Goal: Transaction & Acquisition: Purchase product/service

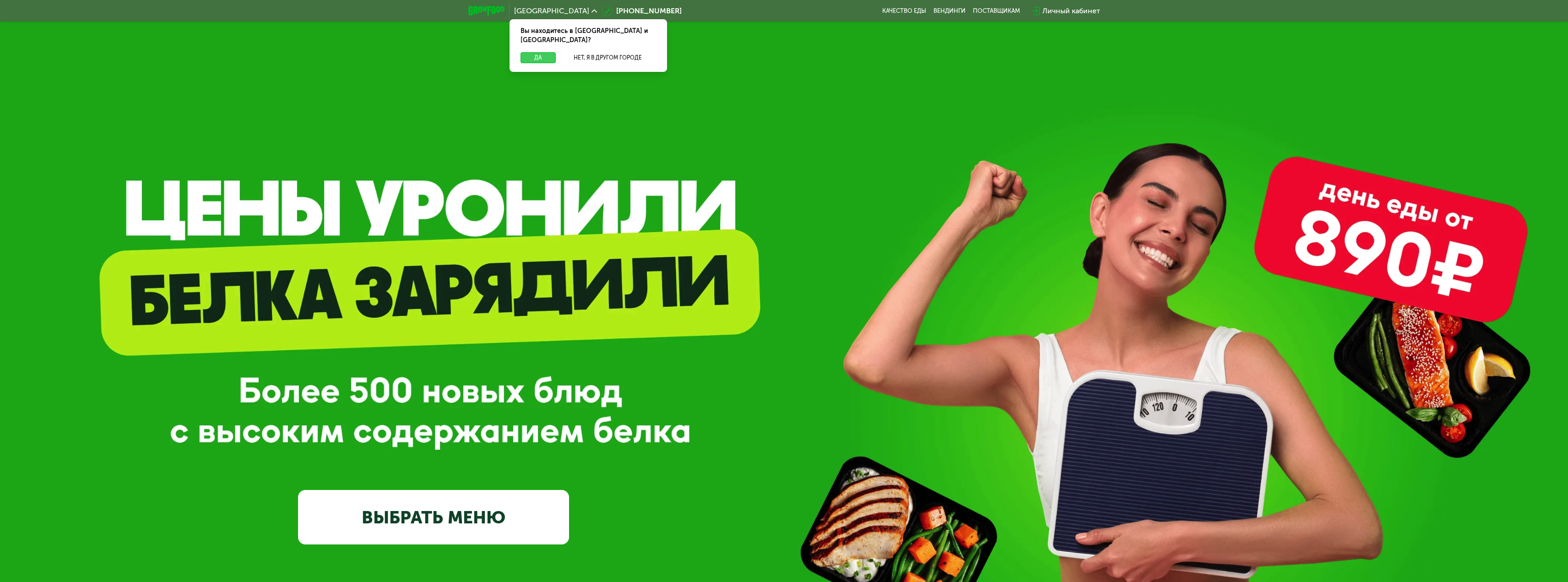
click at [532, 53] on button "Да" at bounding box center [538, 57] width 36 height 11
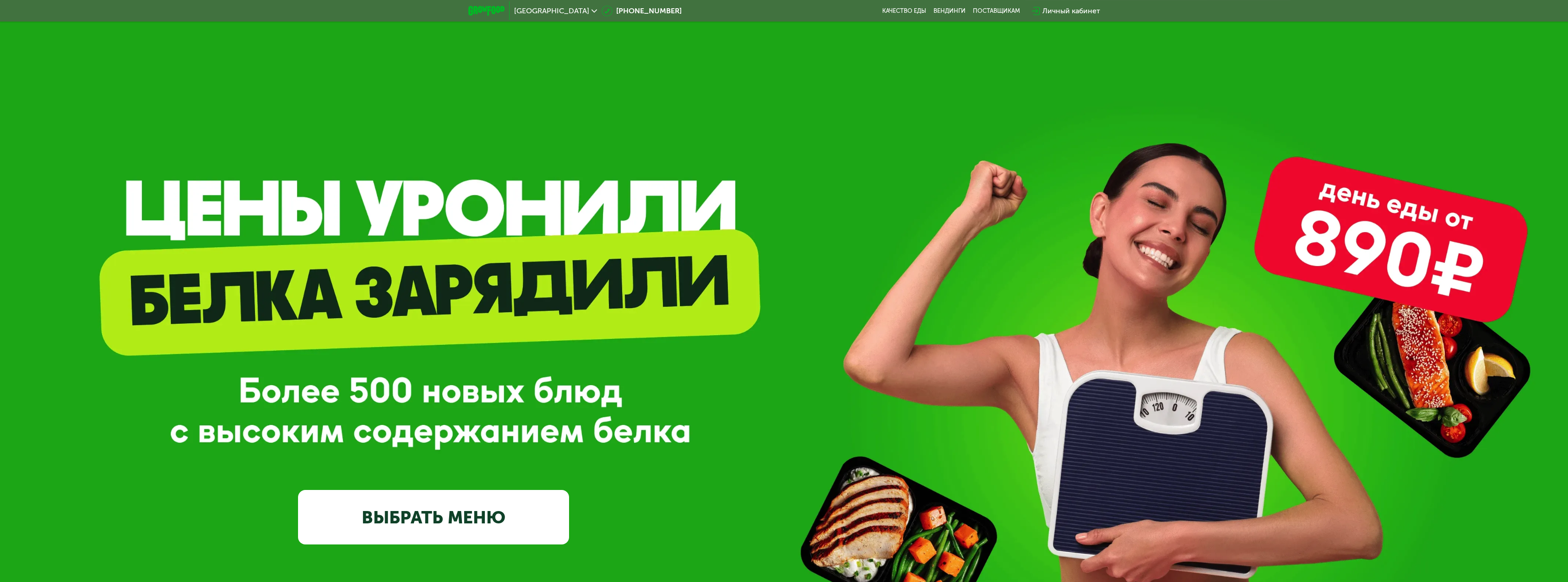
click at [461, 515] on link "ВЫБРАТЬ МЕНЮ" at bounding box center [434, 517] width 271 height 55
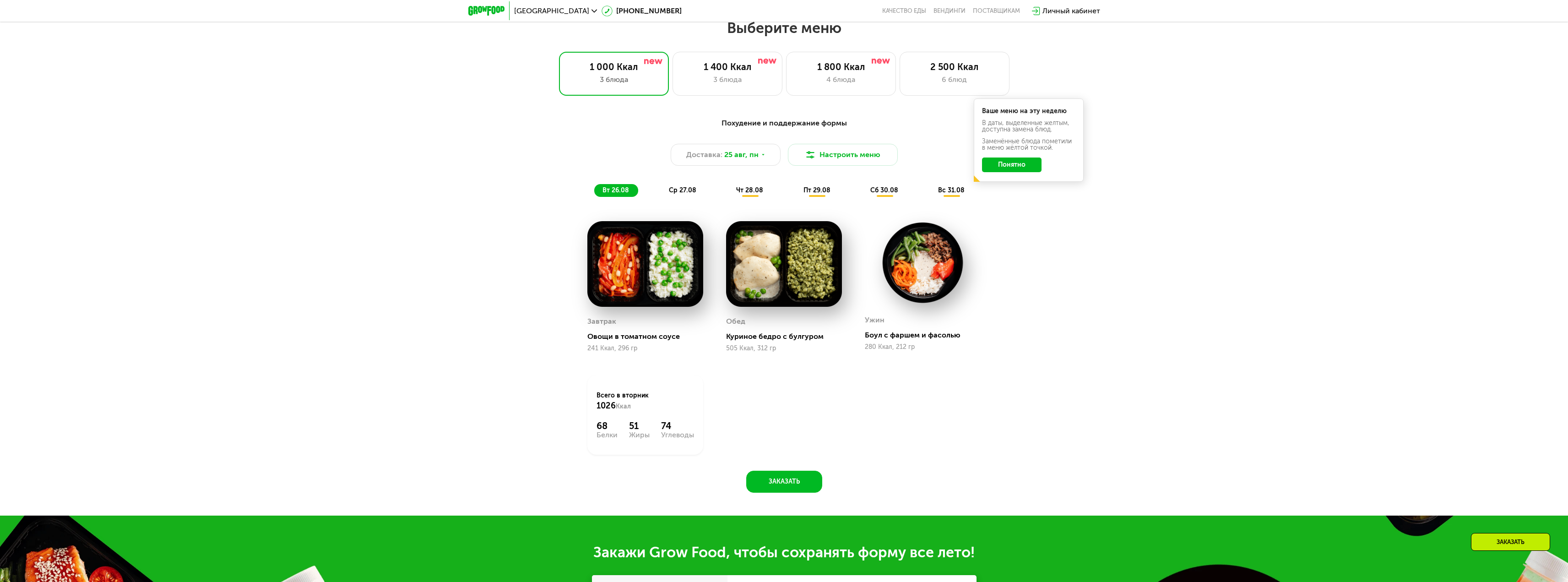
scroll to position [822, 0]
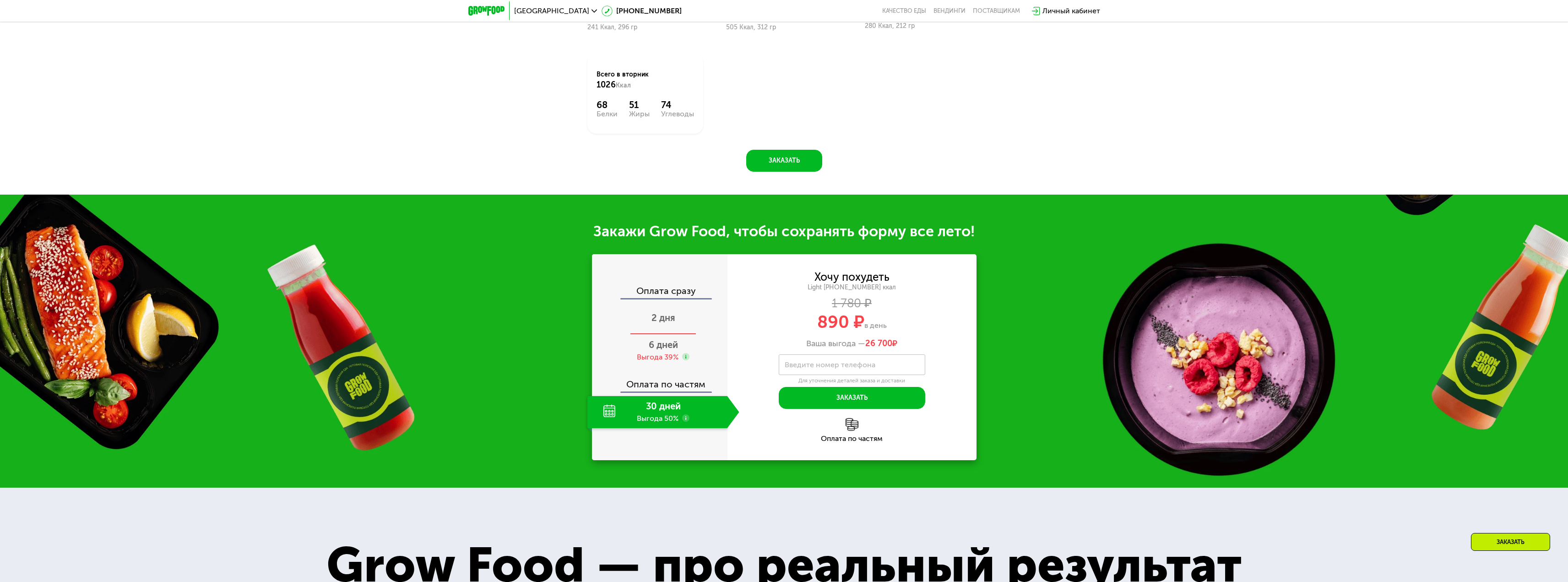
click at [674, 323] on span "2 дня" at bounding box center [663, 318] width 24 height 11
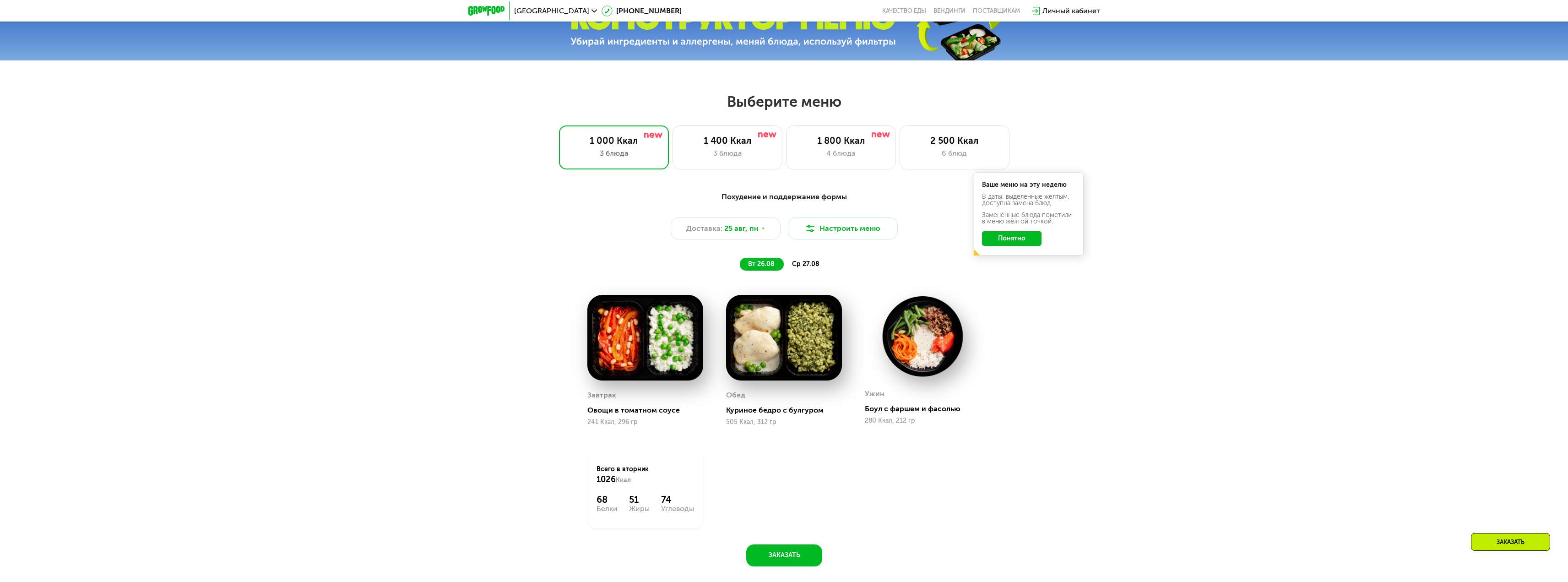
scroll to position [731, 0]
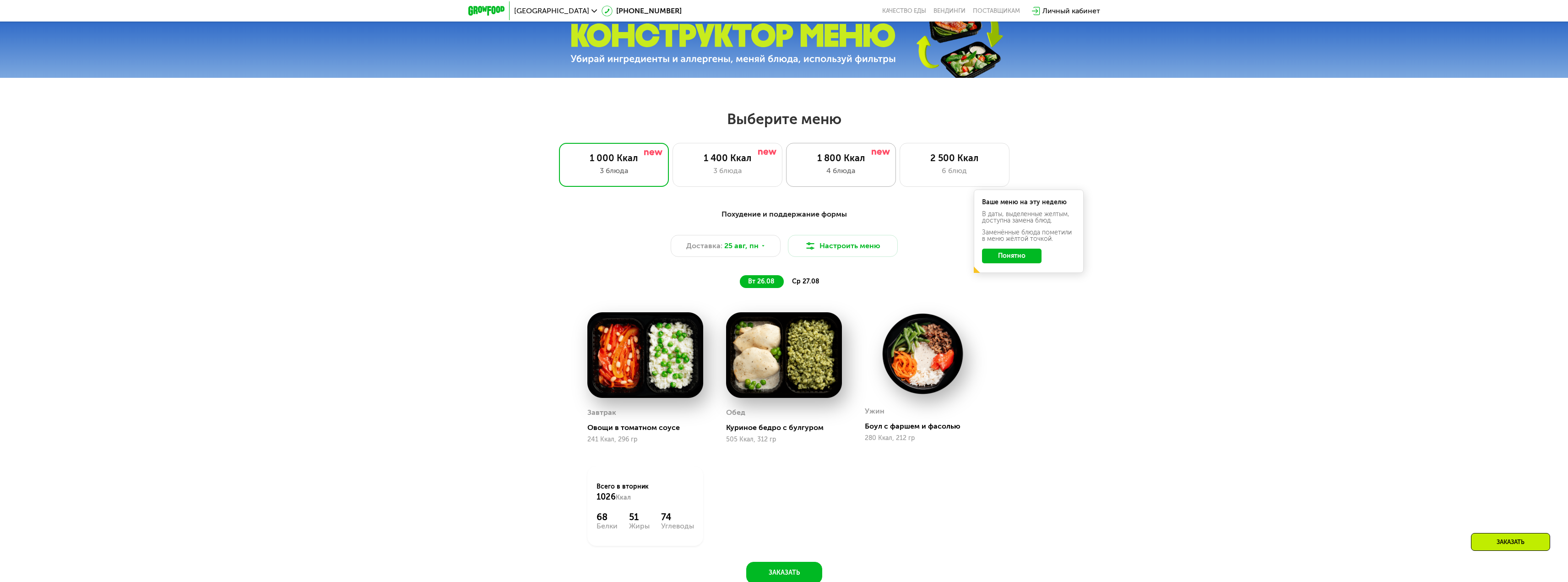
click at [830, 174] on div "4 блюда" at bounding box center [841, 170] width 90 height 11
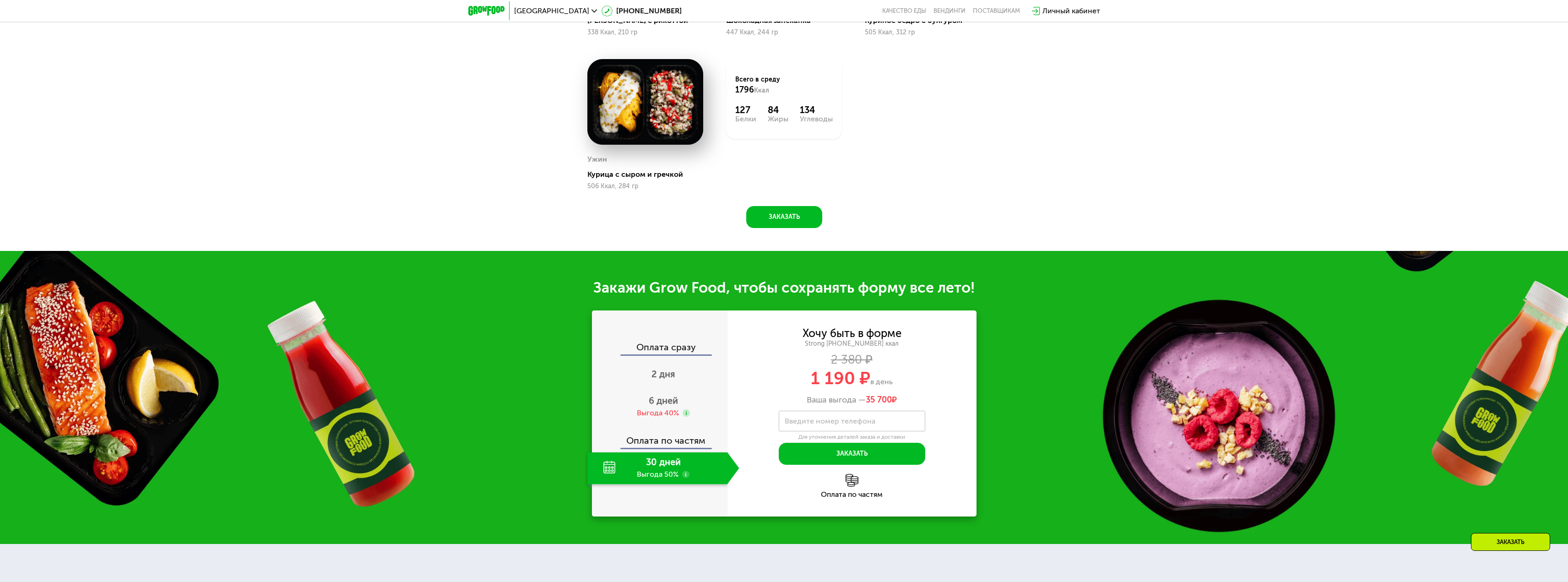
scroll to position [1143, 0]
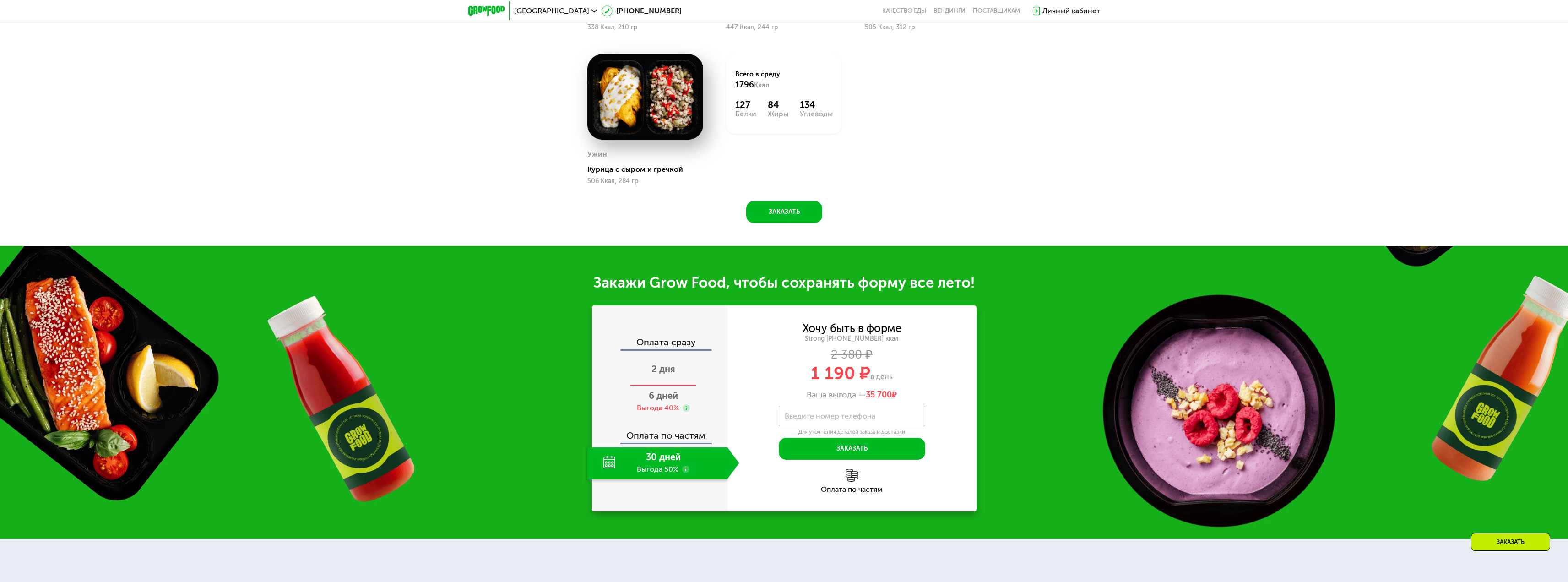
click at [663, 367] on span "2 дня" at bounding box center [663, 368] width 24 height 11
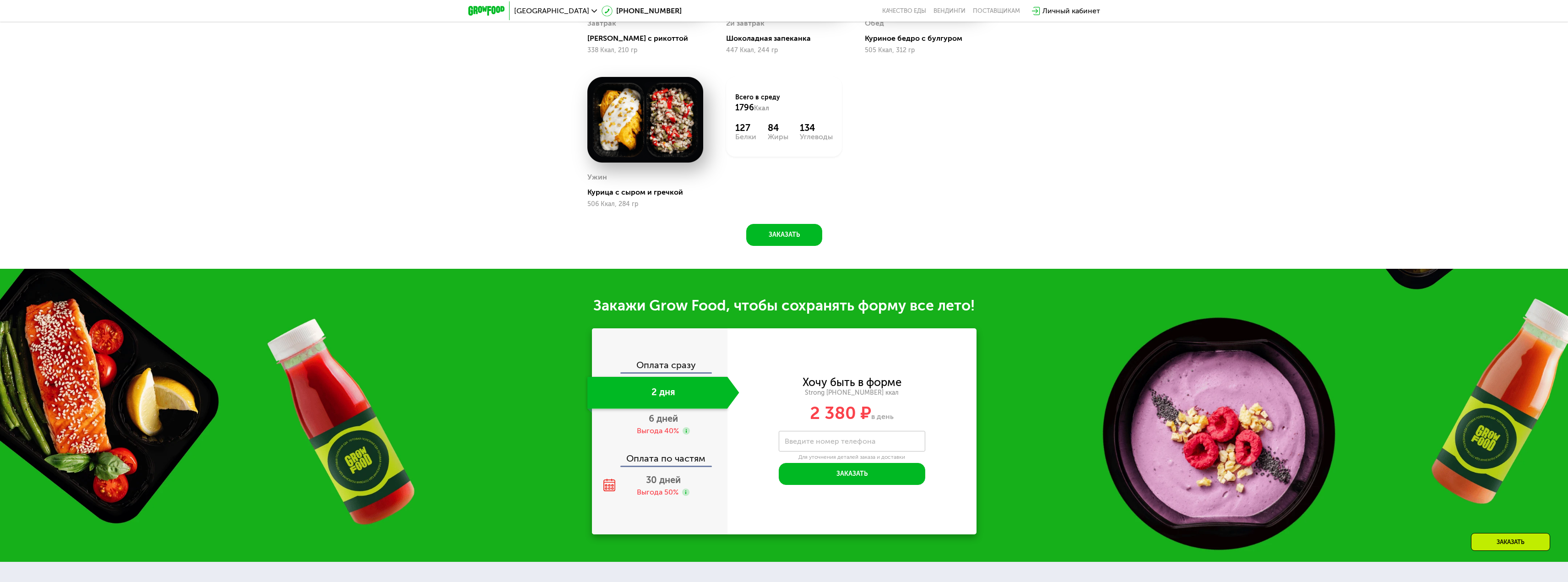
scroll to position [1121, 0]
drag, startPoint x: 520, startPoint y: 366, endPoint x: 580, endPoint y: 450, distance: 103.2
drag, startPoint x: 580, startPoint y: 450, endPoint x: 506, endPoint y: 421, distance: 79.5
click at [507, 424] on div "Закажи Grow Food, чтобы сохранять форму все лето! Оплата сразу 2 дня 6 дней Выг…" at bounding box center [784, 415] width 1568 height 293
click at [667, 491] on div "Выгода 50%" at bounding box center [658, 492] width 41 height 10
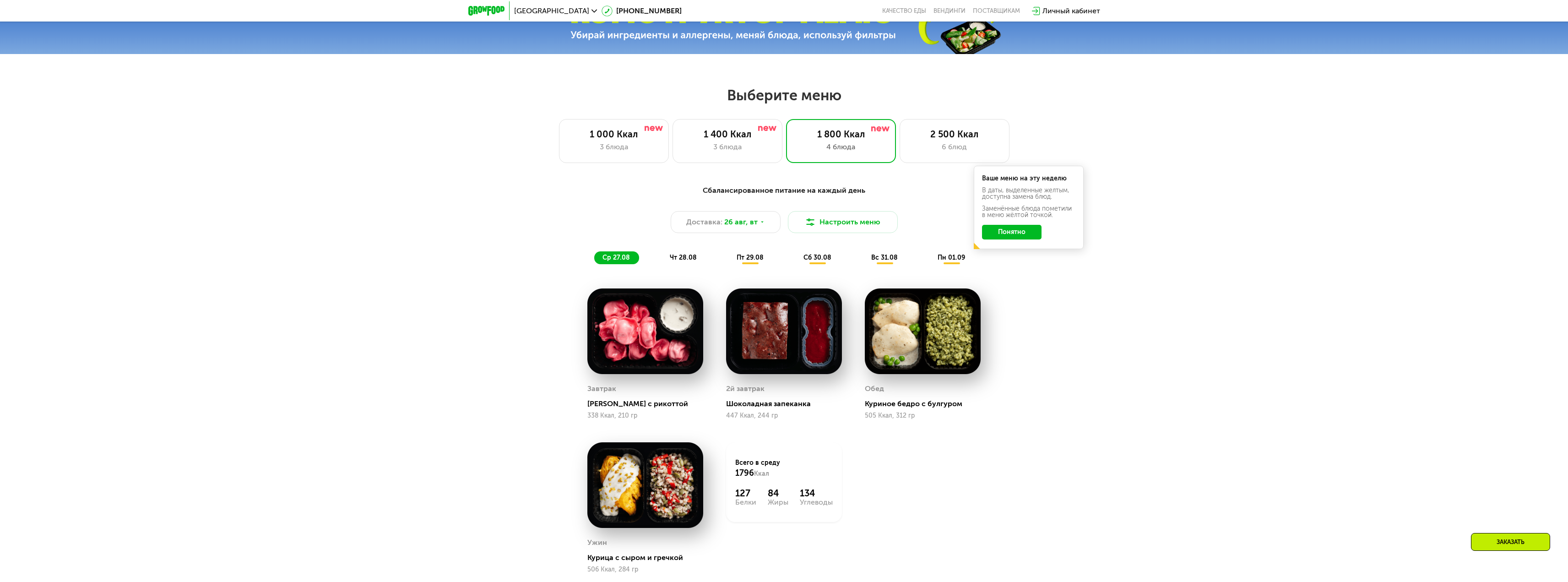
scroll to position [754, 0]
click at [729, 255] on div "чт 28.08" at bounding box center [751, 258] width 45 height 12
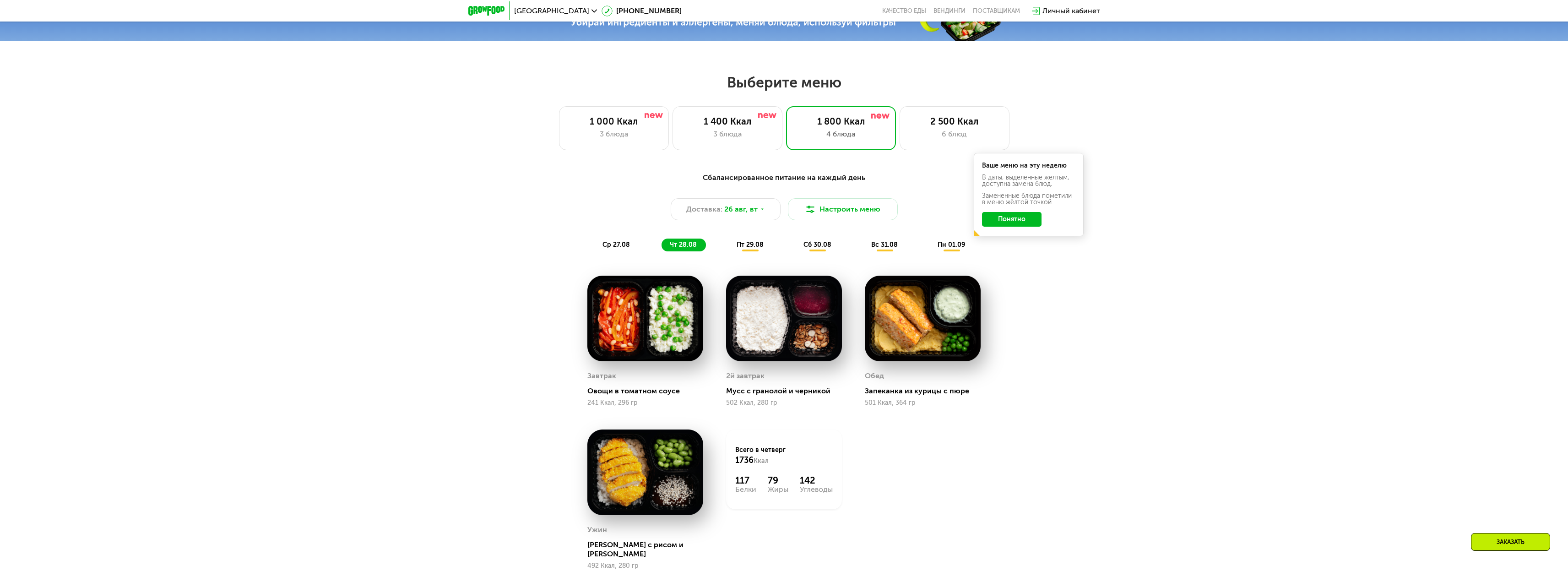
scroll to position [800, 0]
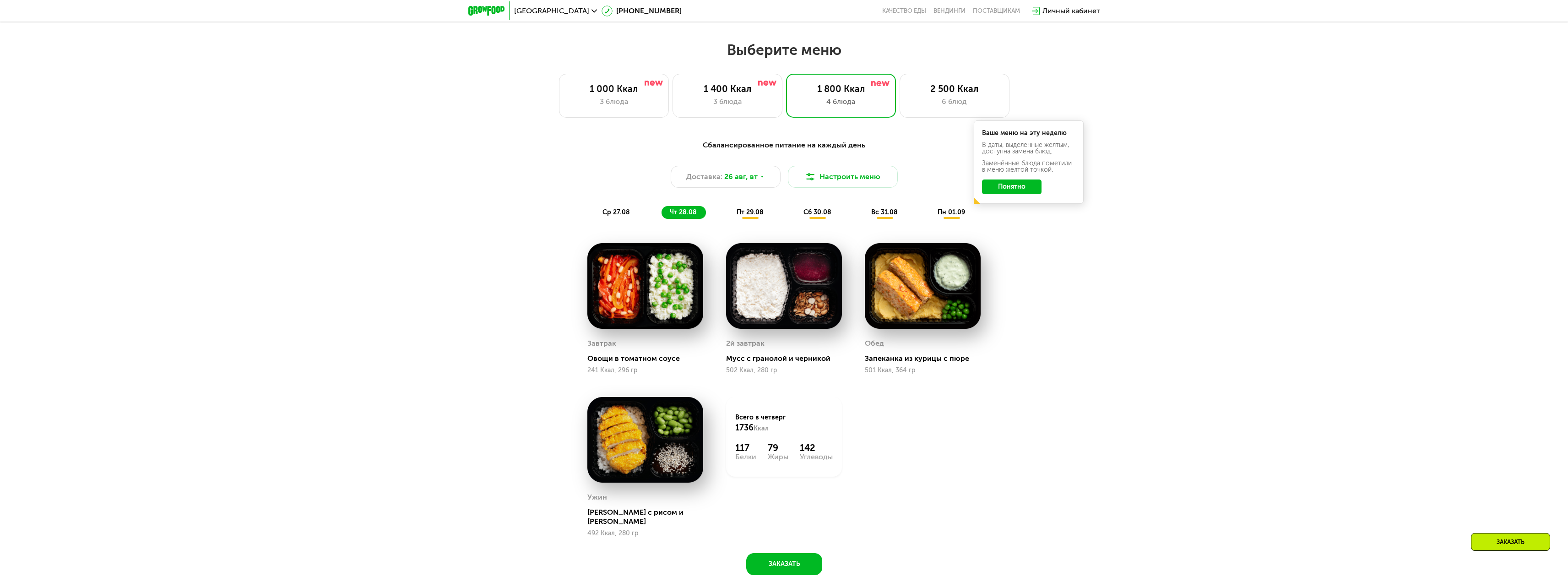
click at [755, 225] on div "Сбалансированное питание на каждый день Доставка: [DATE] Настроить меню ср 27.0…" at bounding box center [784, 179] width 553 height 90
click at [748, 216] on span "пт 29.08" at bounding box center [750, 211] width 27 height 7
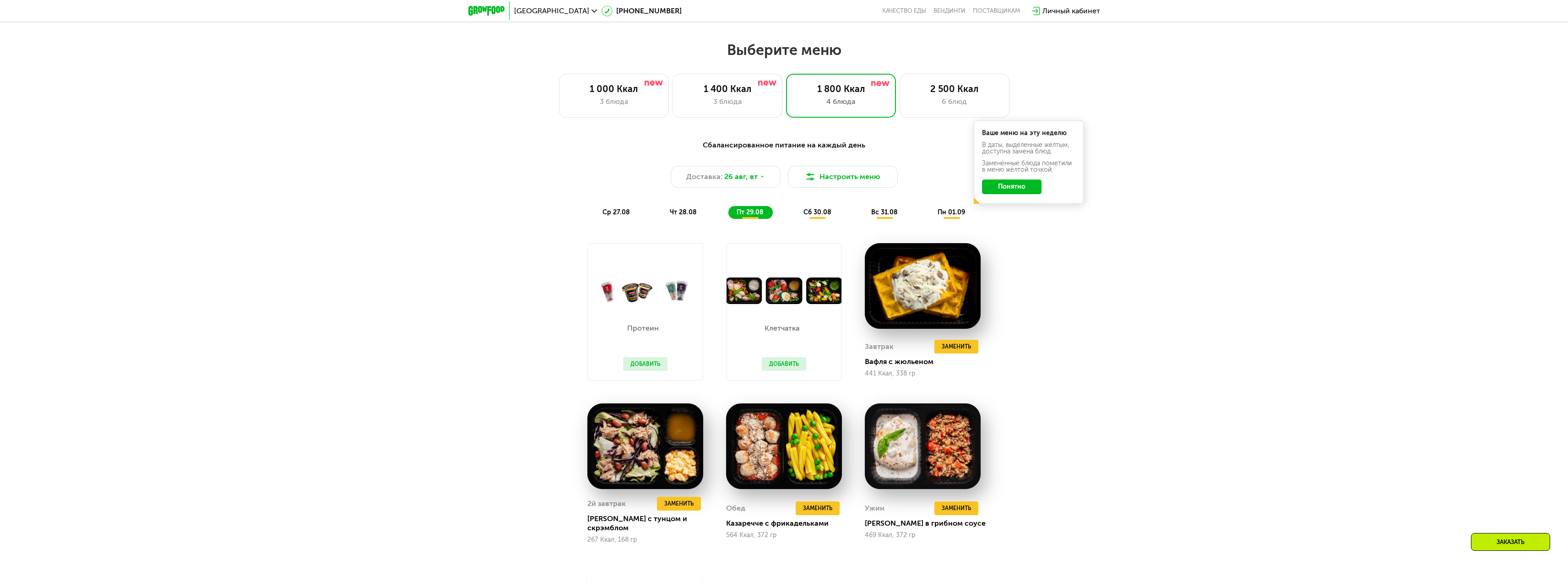
click at [822, 216] on span "сб 30.08" at bounding box center [818, 211] width 28 height 7
